Goal: Complete application form

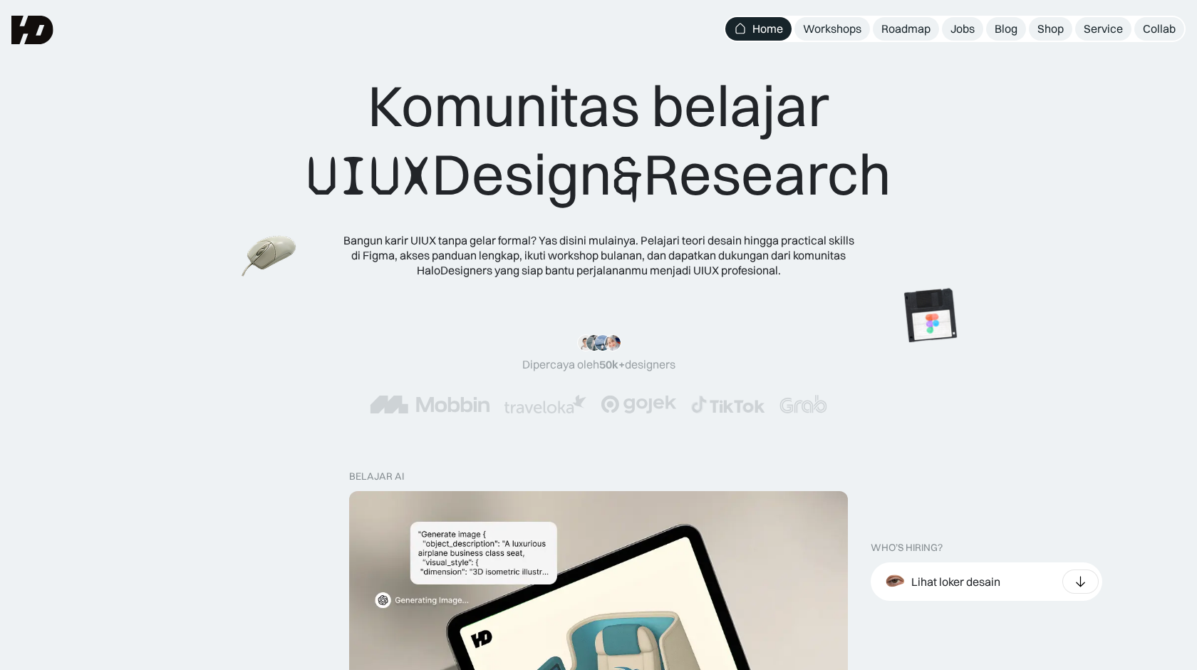
click at [249, 250] on img at bounding box center [270, 257] width 56 height 51
click at [366, 324] on img at bounding box center [380, 307] width 80 height 81
click at [297, 271] on img at bounding box center [270, 257] width 56 height 51
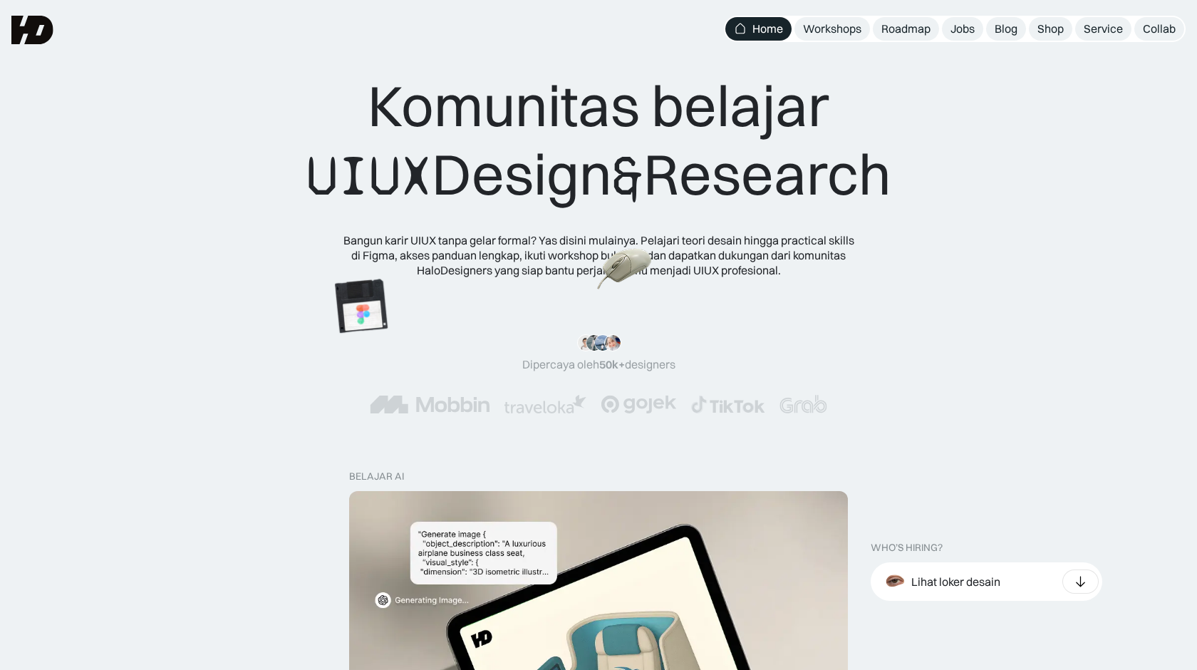
click at [597, 244] on img at bounding box center [625, 269] width 56 height 51
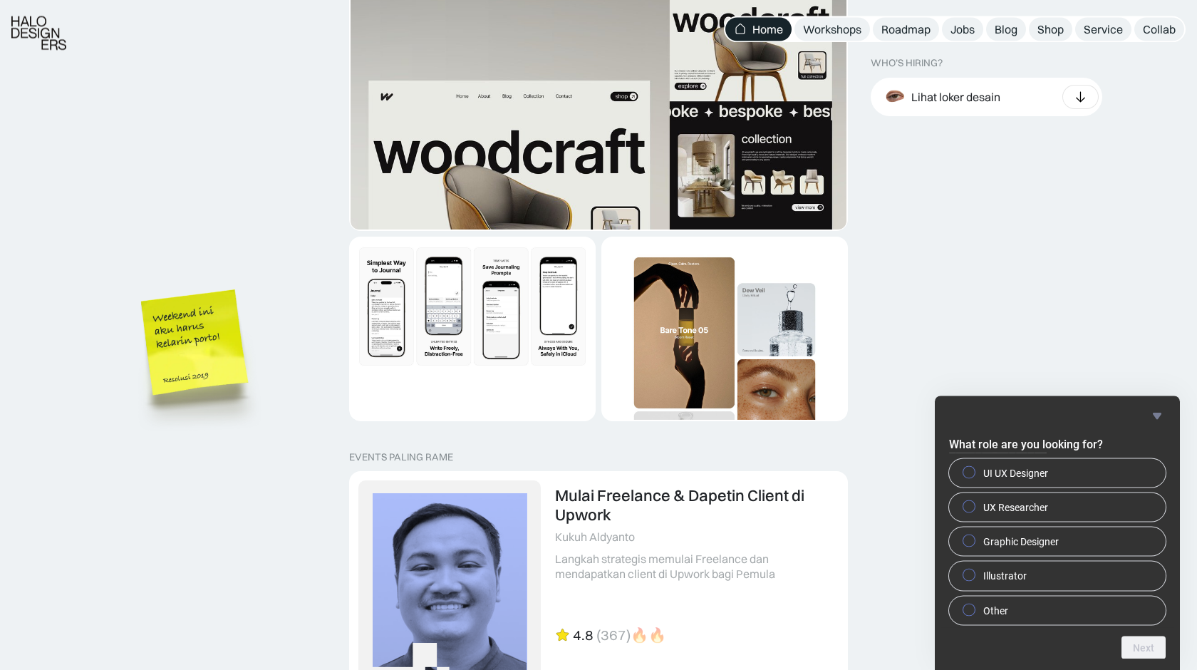
scroll to position [2617, 0]
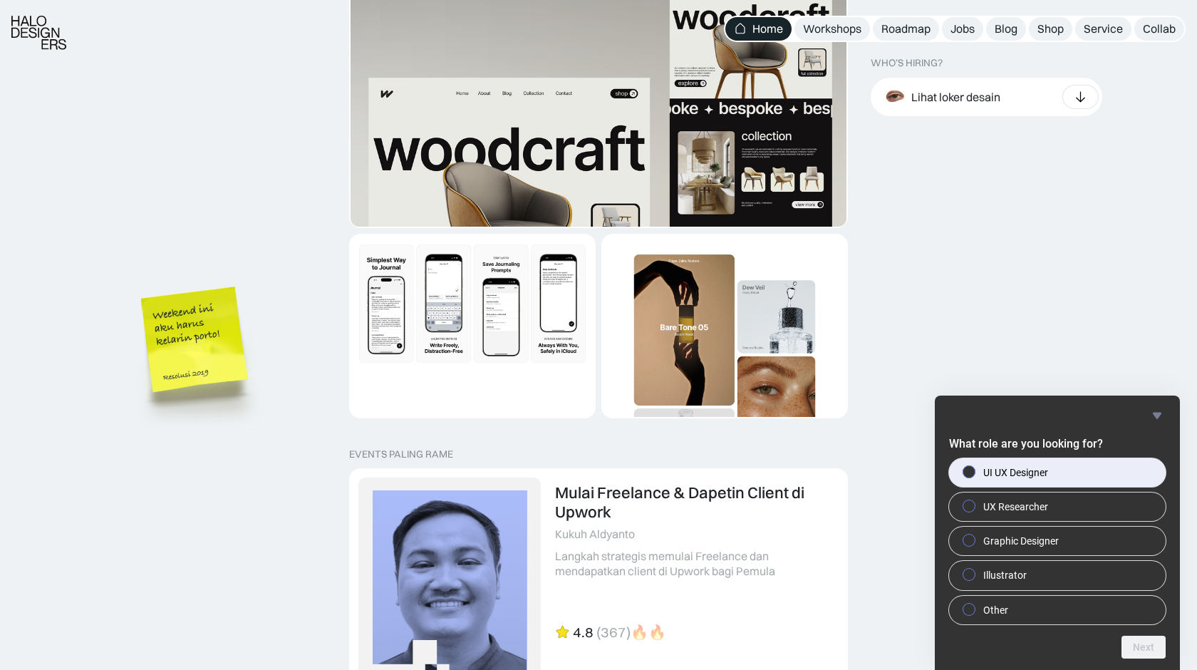
click at [1024, 460] on label "UI UX Designer" at bounding box center [1057, 472] width 217 height 29
click at [974, 467] on input "UI UX Designer" at bounding box center [969, 471] width 9 height 9
radio input "true"
click at [1149, 651] on button "Next" at bounding box center [1144, 647] width 44 height 23
click at [1099, 467] on label "[GEOGRAPHIC_DATA]" at bounding box center [1057, 472] width 217 height 29
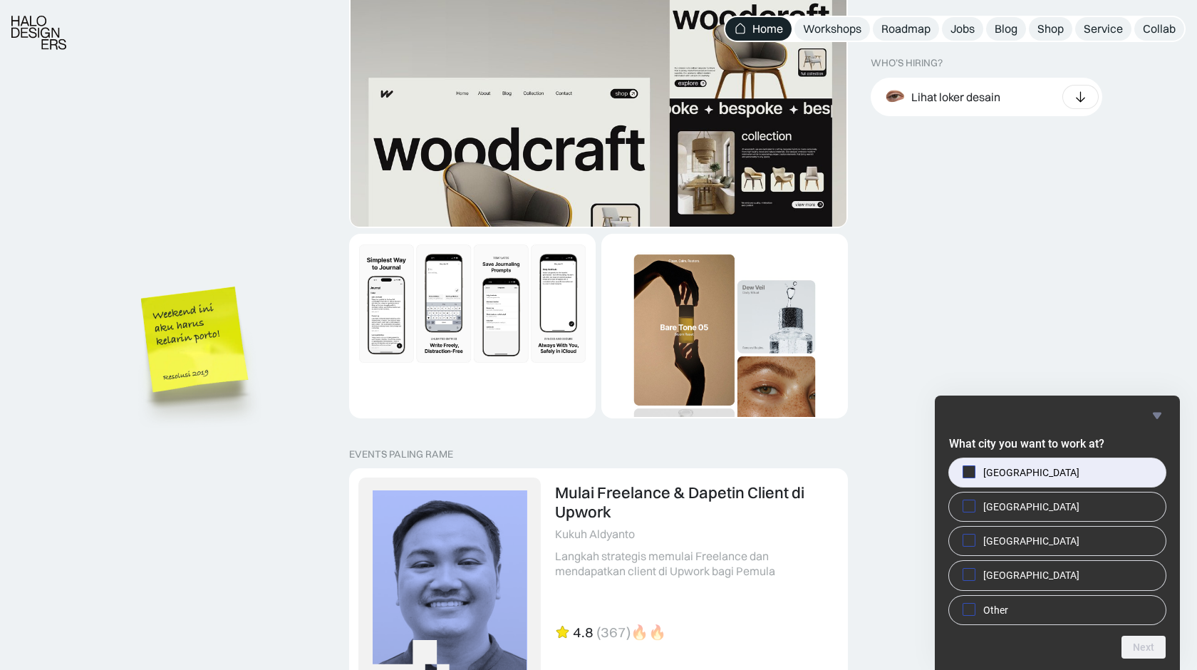
click at [974, 467] on input "[GEOGRAPHIC_DATA]" at bounding box center [969, 471] width 9 height 9
checkbox input "true"
click at [1149, 648] on button "Next" at bounding box center [1144, 647] width 44 height 23
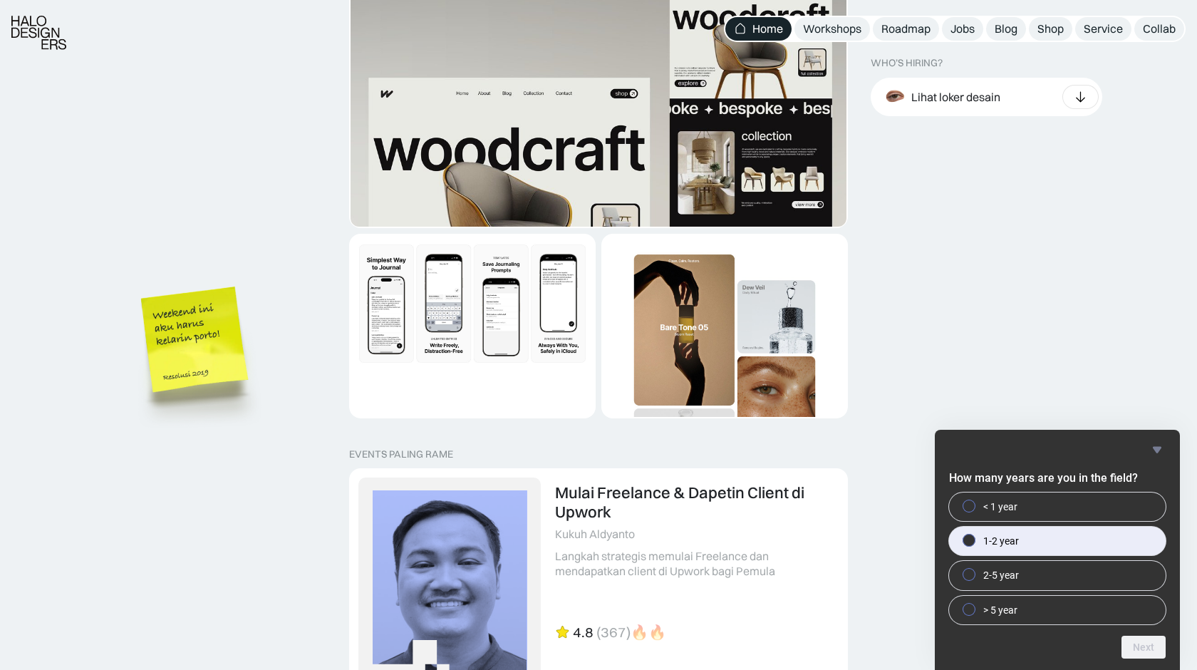
click at [1027, 539] on label "1-2 year" at bounding box center [1057, 541] width 217 height 29
click at [974, 539] on input "1-2 year" at bounding box center [969, 540] width 9 height 9
radio input "true"
click at [1139, 649] on button "Next" at bounding box center [1144, 647] width 44 height 23
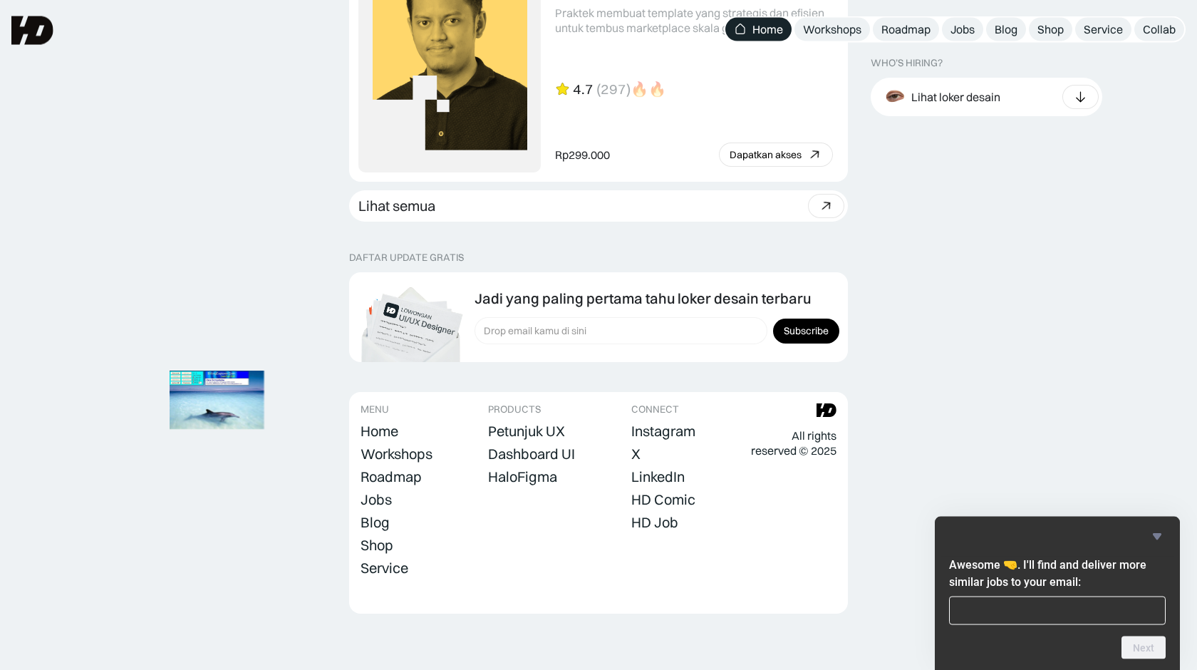
scroll to position [3946, 0]
